Goal: Information Seeking & Learning: Learn about a topic

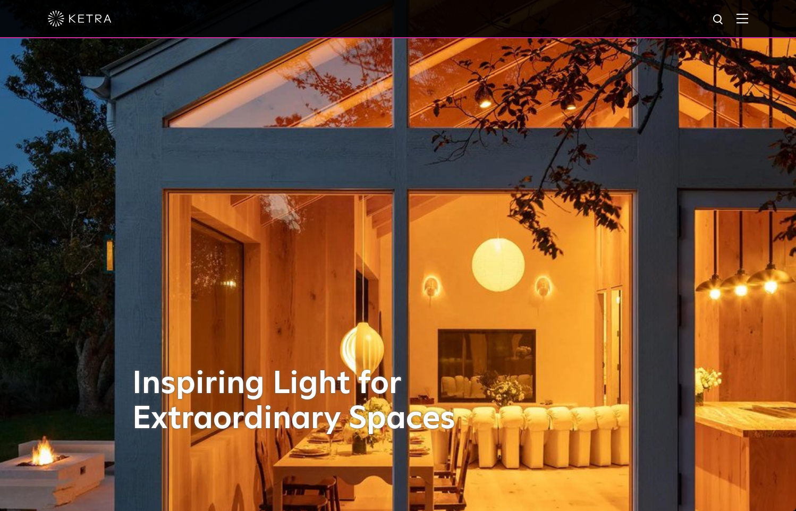
click at [748, 20] on img at bounding box center [743, 18] width 12 height 10
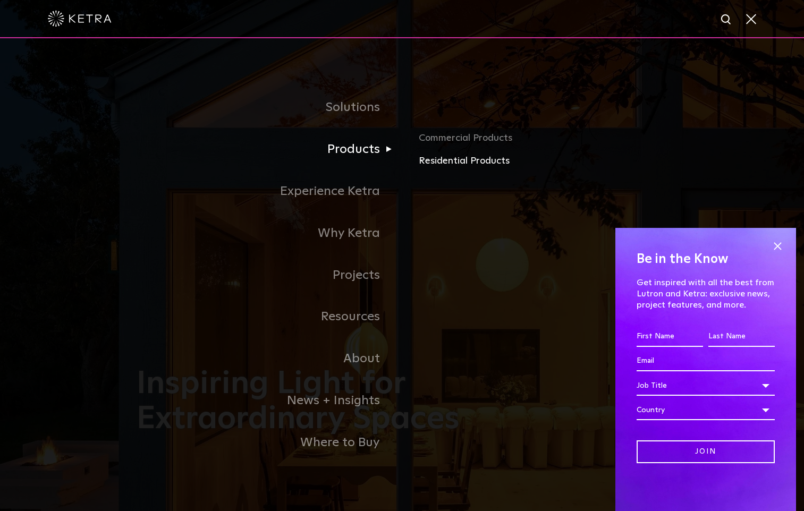
click at [495, 161] on link "Residential Products" at bounding box center [543, 161] width 249 height 15
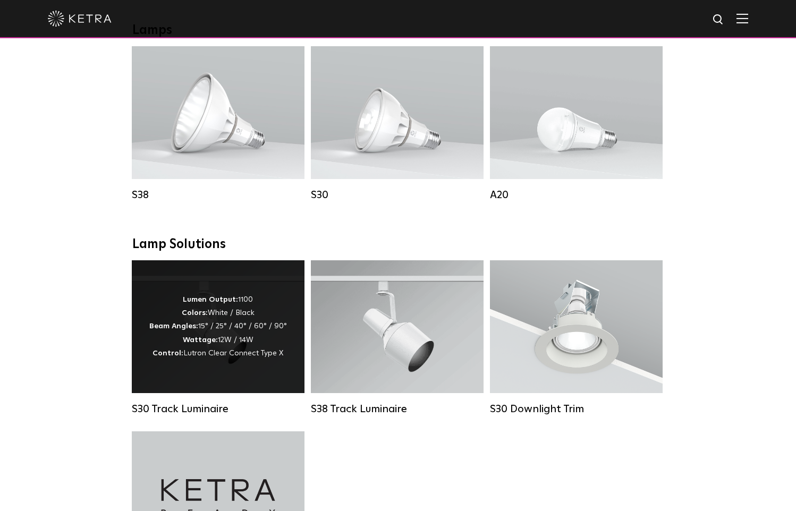
scroll to position [618, 0]
click at [183, 344] on div "Lumen Output: 1100 Colors: White / Black Beam Angles: 15° / 25° / 40° / 60° / 9…" at bounding box center [218, 325] width 138 height 67
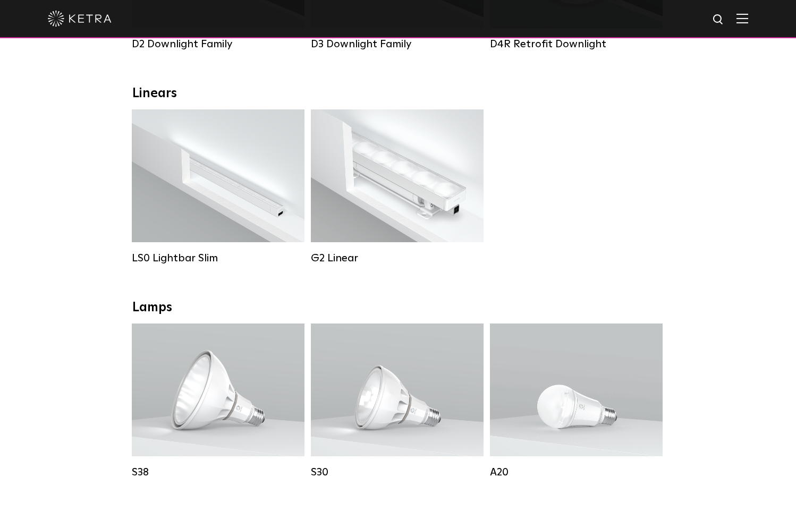
scroll to position [1009, 0]
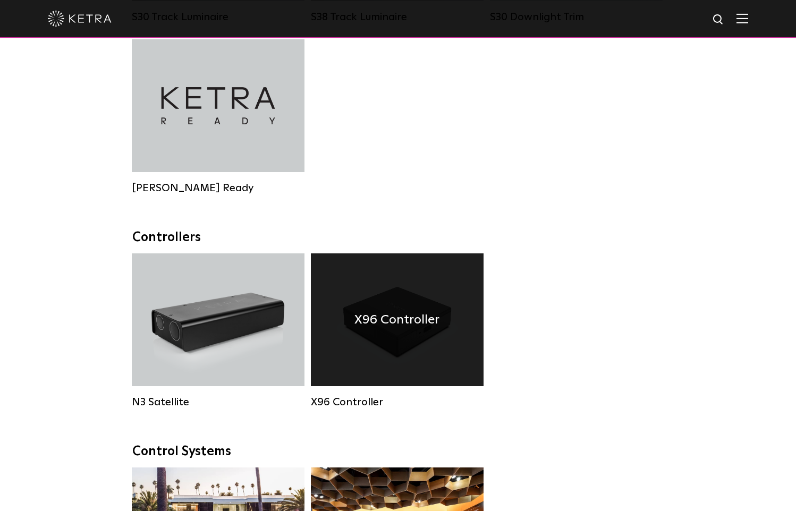
click at [395, 329] on h4 "X96 Controller" at bounding box center [397, 320] width 85 height 20
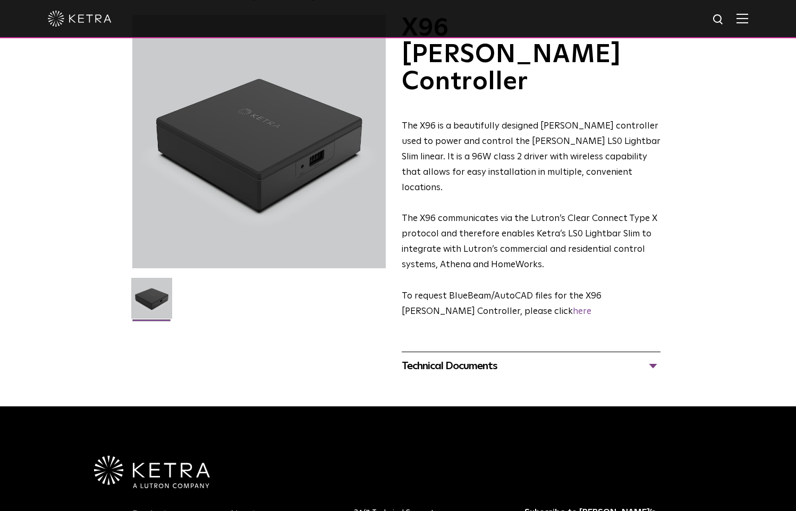
scroll to position [61, 0]
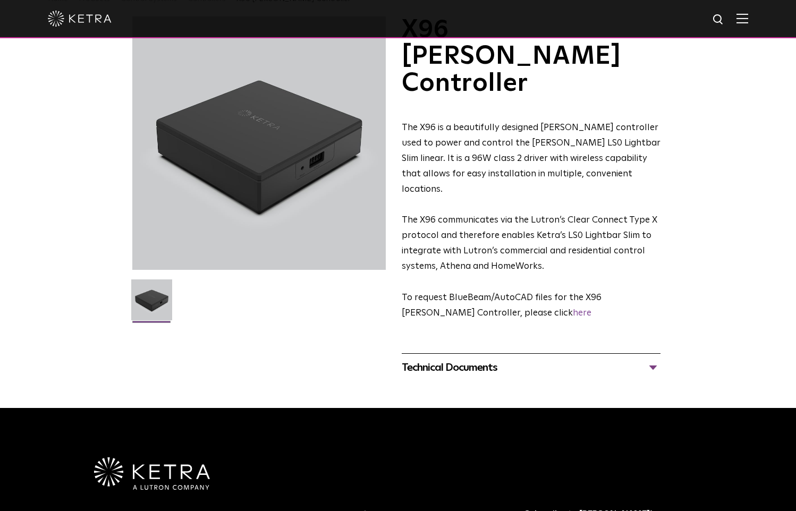
click at [654, 359] on div "Technical Documents" at bounding box center [531, 367] width 259 height 17
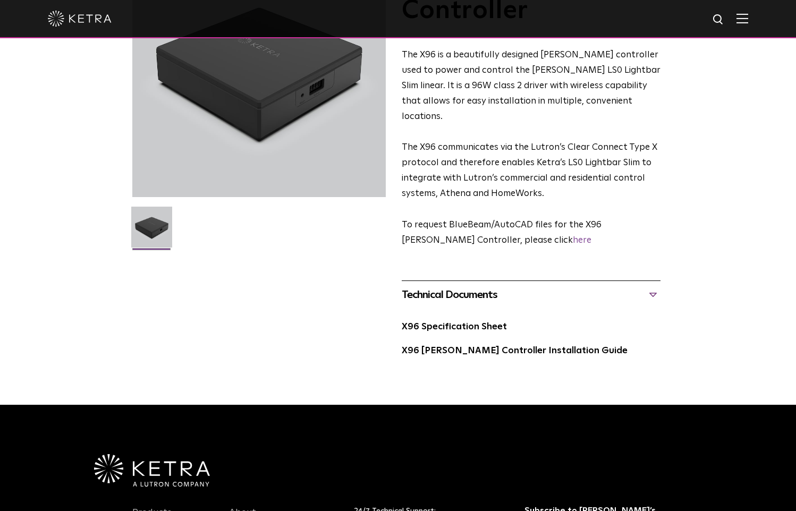
scroll to position [135, 0]
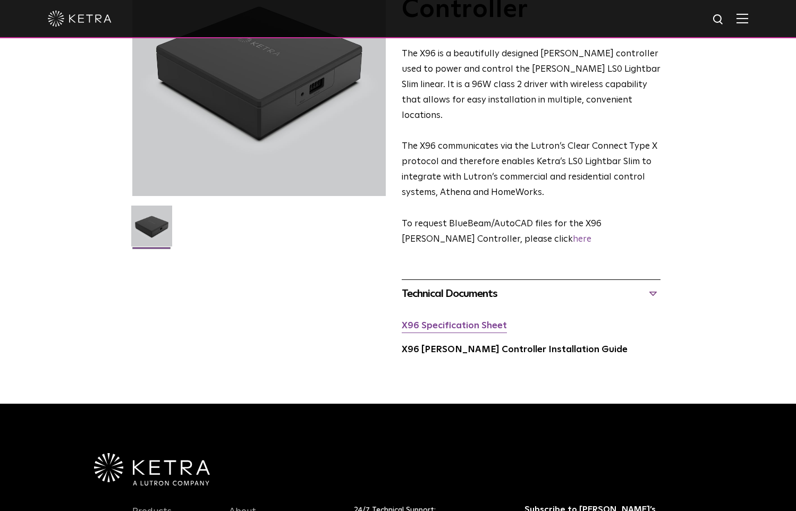
click at [424, 322] on link "X96 Specification Sheet" at bounding box center [454, 326] width 105 height 9
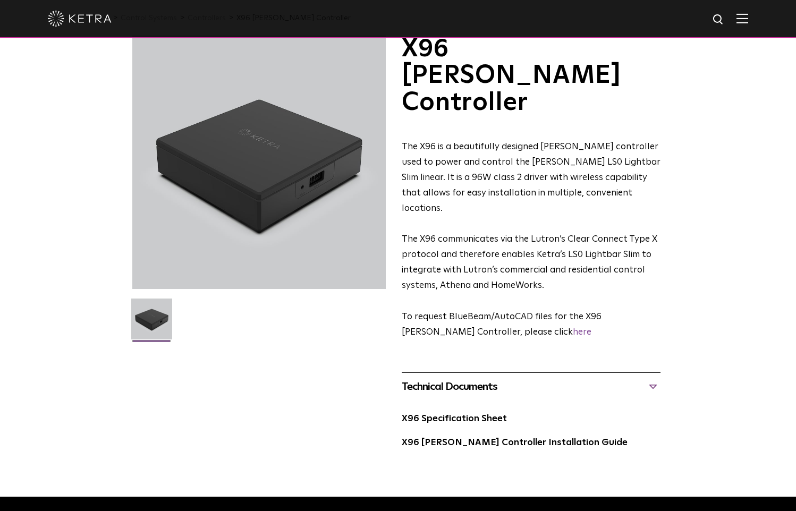
scroll to position [0, 0]
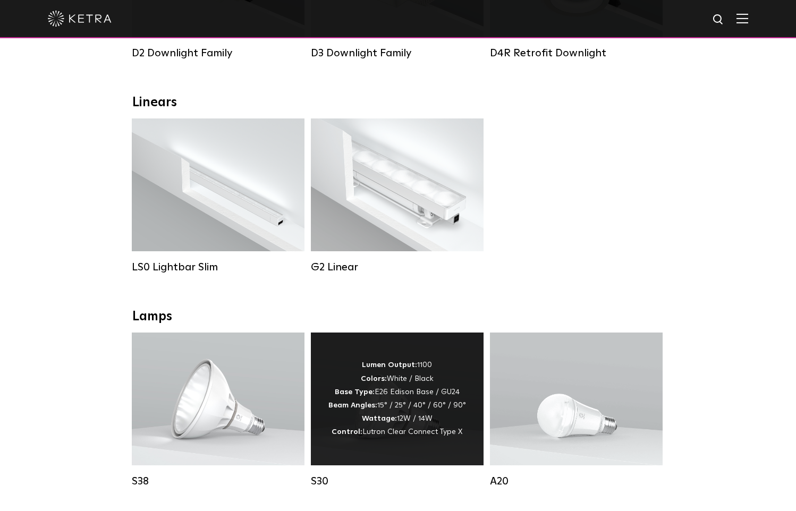
scroll to position [314, 0]
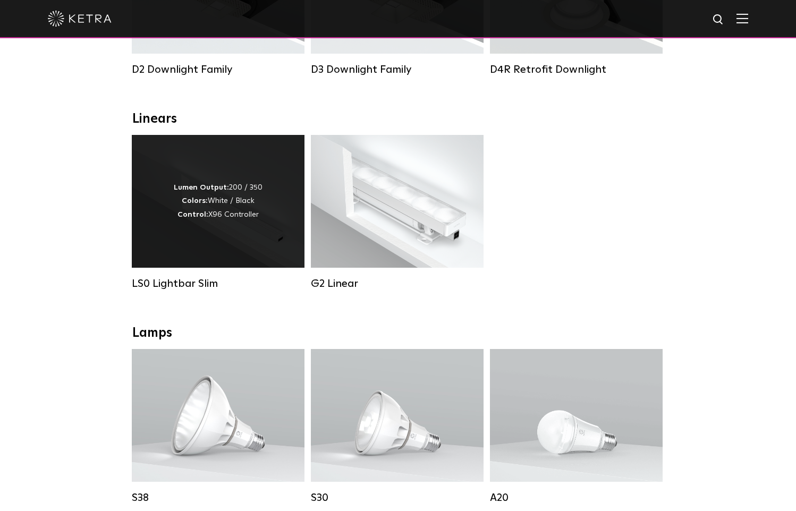
click at [222, 196] on div "Lumen Output: 200 / 350 Colors: White / Black Control: X96 Controller" at bounding box center [218, 201] width 89 height 40
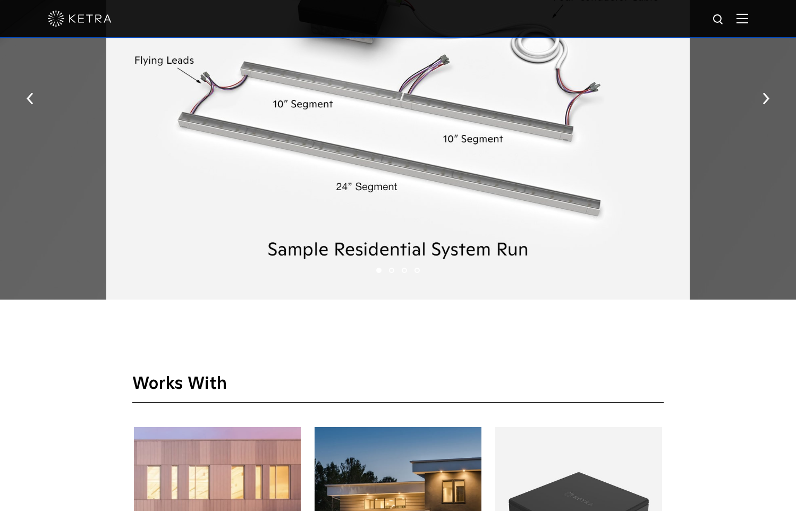
scroll to position [1537, 0]
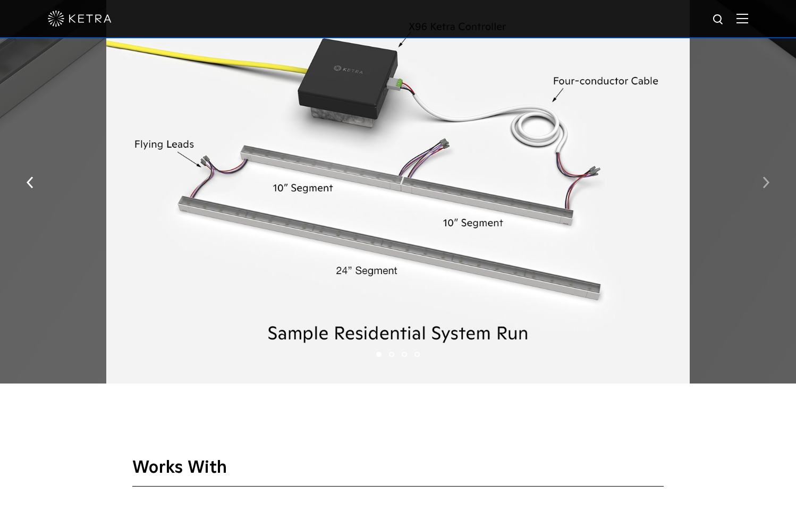
click at [763, 180] on img "button" at bounding box center [766, 182] width 7 height 12
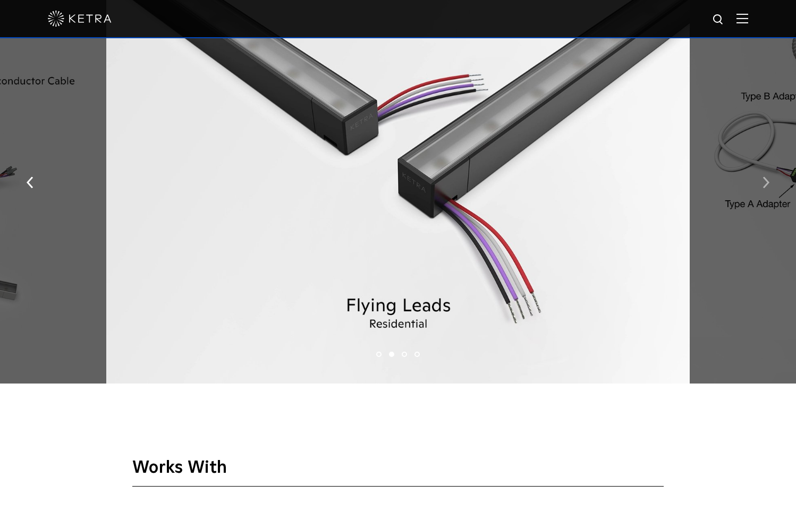
click at [763, 180] on img "button" at bounding box center [766, 182] width 7 height 12
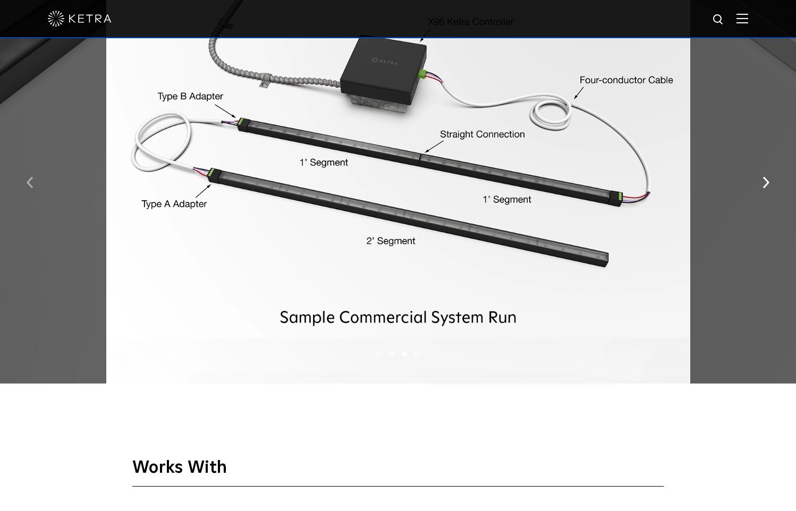
click at [31, 183] on img "button" at bounding box center [30, 182] width 7 height 12
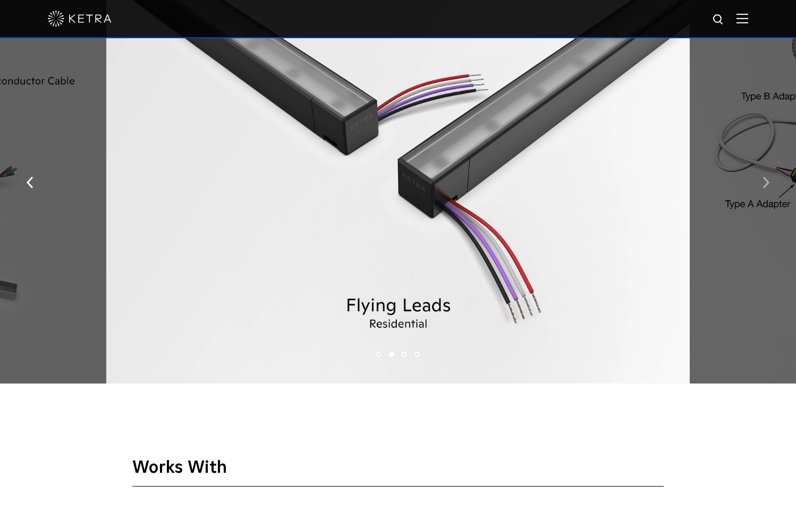
click at [764, 179] on img "button" at bounding box center [766, 182] width 7 height 12
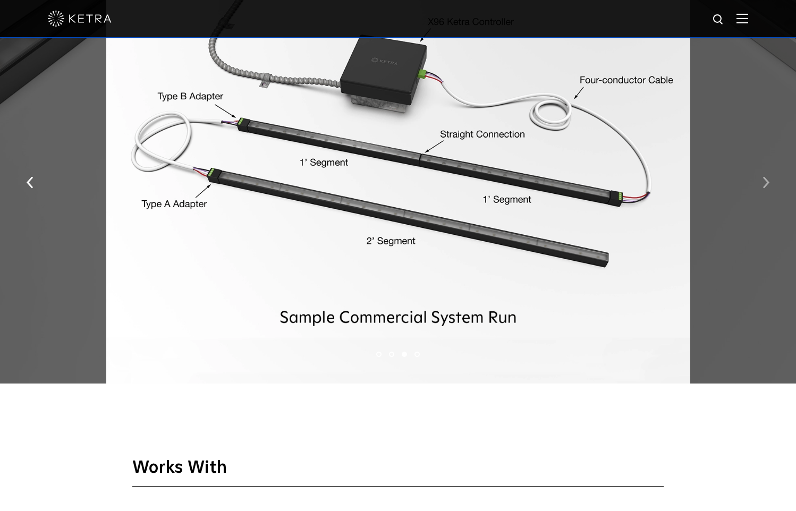
click at [768, 184] on img "button" at bounding box center [766, 182] width 7 height 12
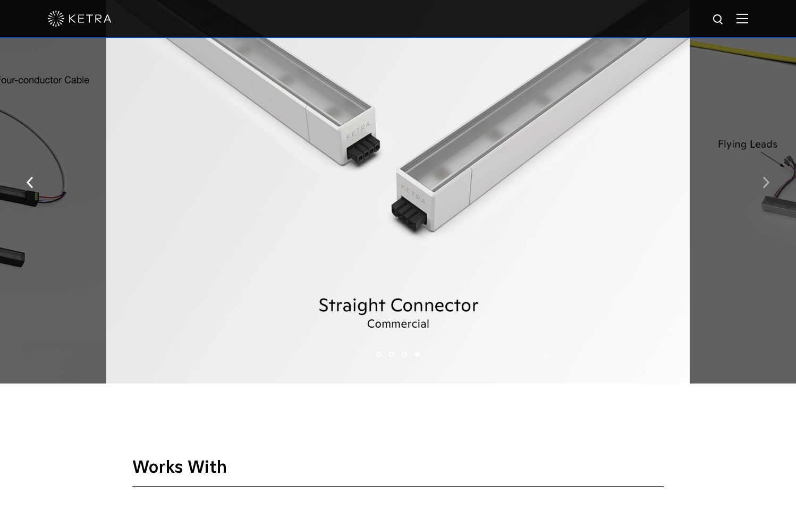
click at [768, 184] on img "button" at bounding box center [766, 182] width 7 height 12
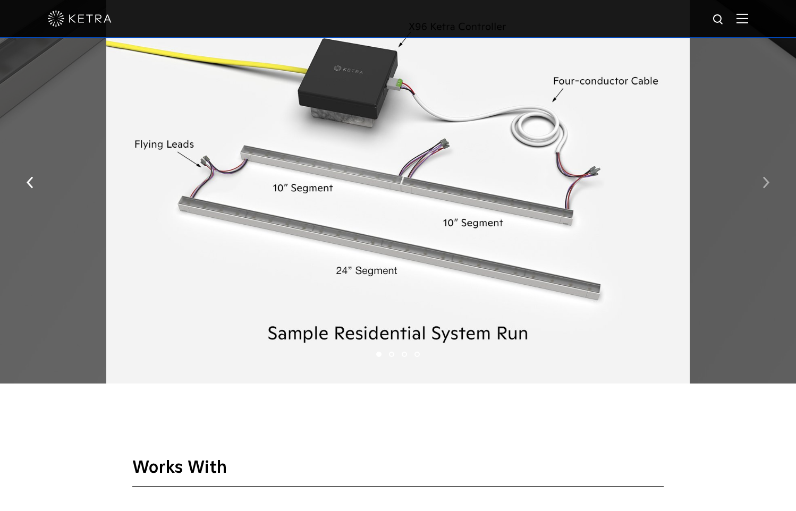
click at [768, 184] on img "button" at bounding box center [766, 182] width 7 height 12
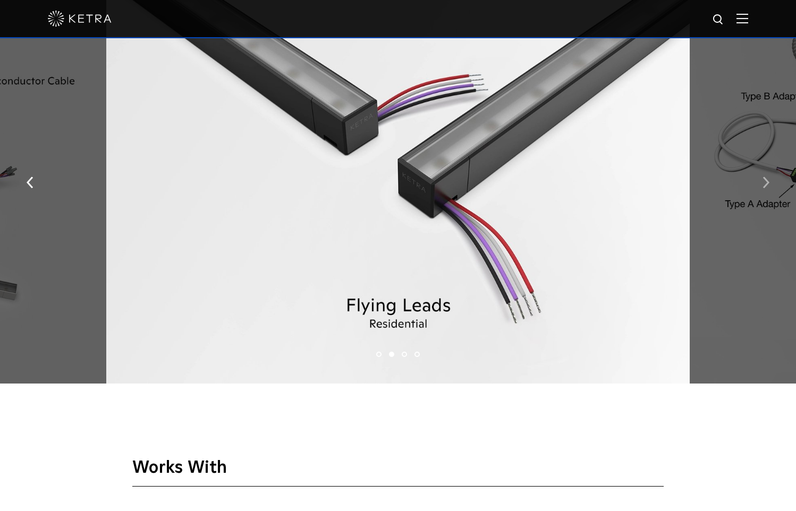
click at [768, 184] on img "button" at bounding box center [766, 182] width 7 height 12
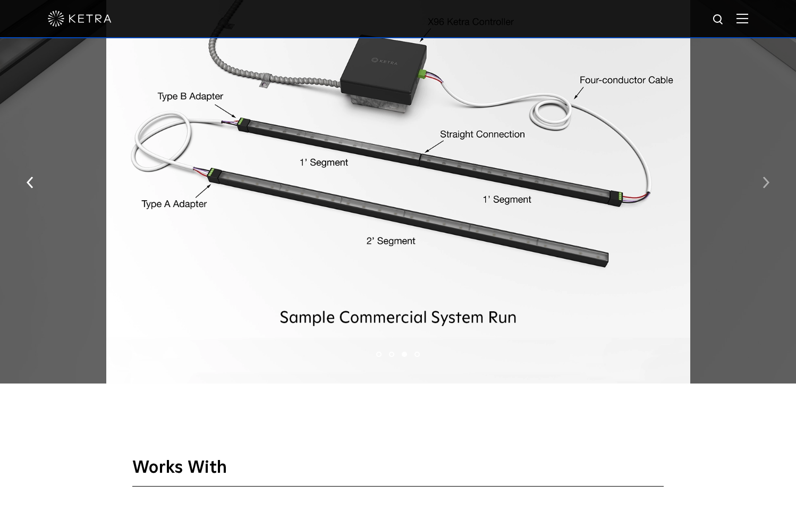
click at [768, 183] on img "button" at bounding box center [766, 182] width 7 height 12
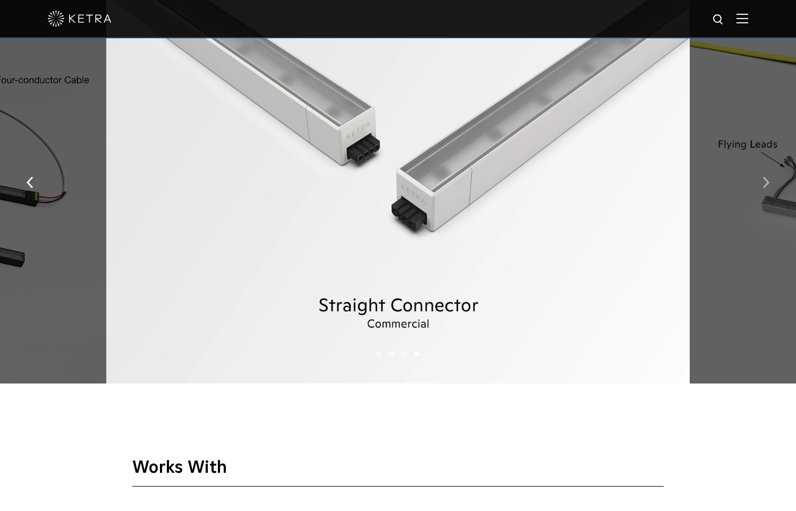
click at [768, 183] on img "button" at bounding box center [766, 182] width 7 height 12
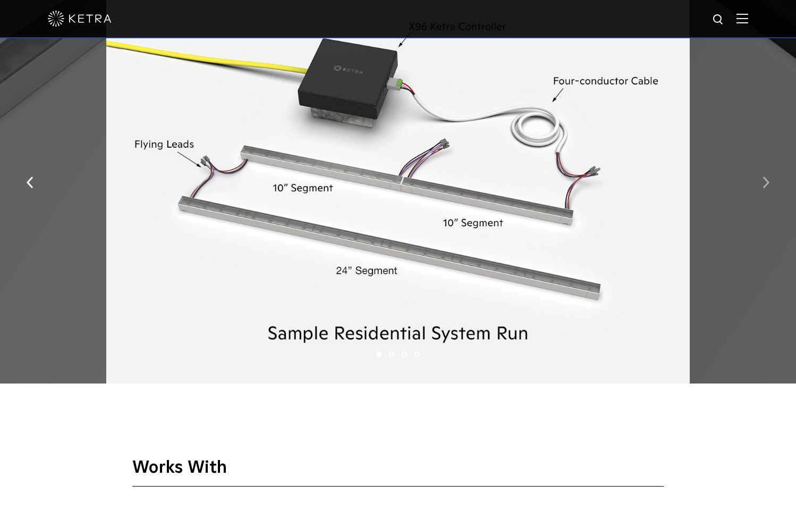
click at [759, 176] on button "button" at bounding box center [766, 181] width 23 height 37
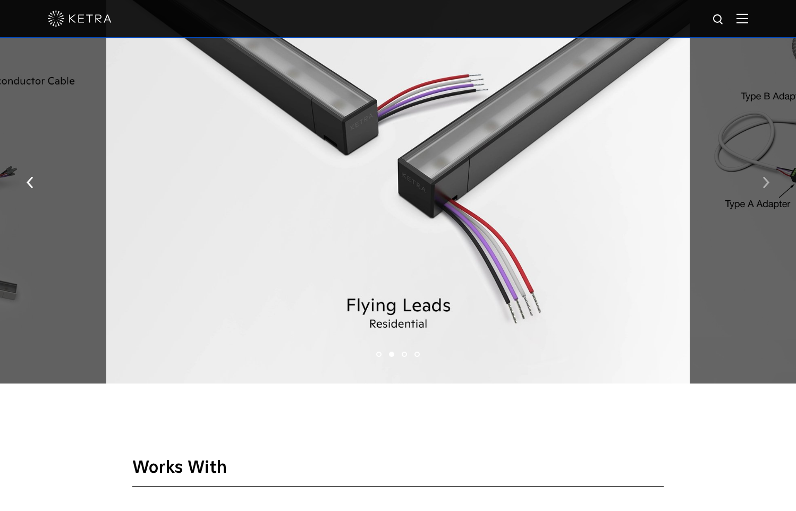
click at [767, 182] on img "button" at bounding box center [766, 182] width 7 height 12
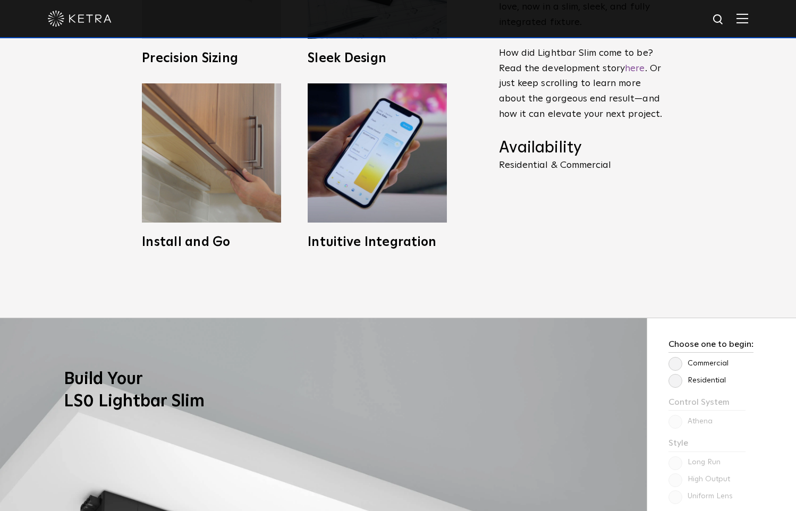
scroll to position [0, 0]
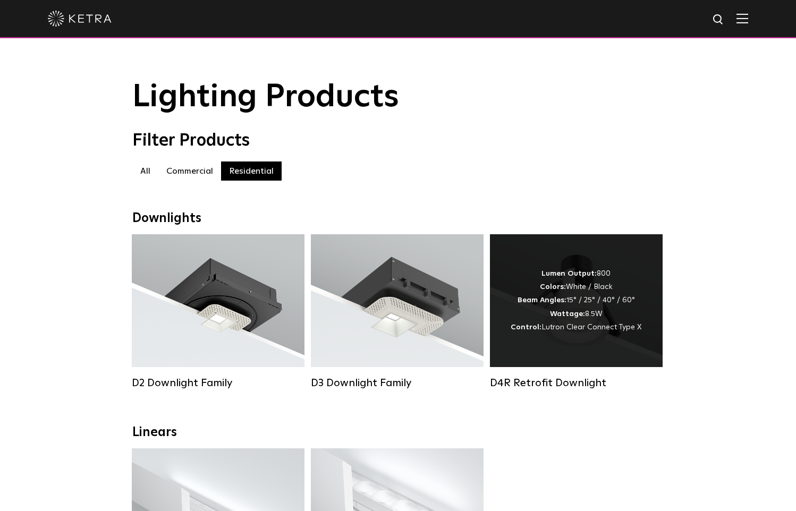
click at [574, 347] on div "Lumen Output: 800 Colors: White / Black Beam Angles: 15° / 25° / 40° / 60° Watt…" at bounding box center [576, 300] width 173 height 133
